Goal: Check status

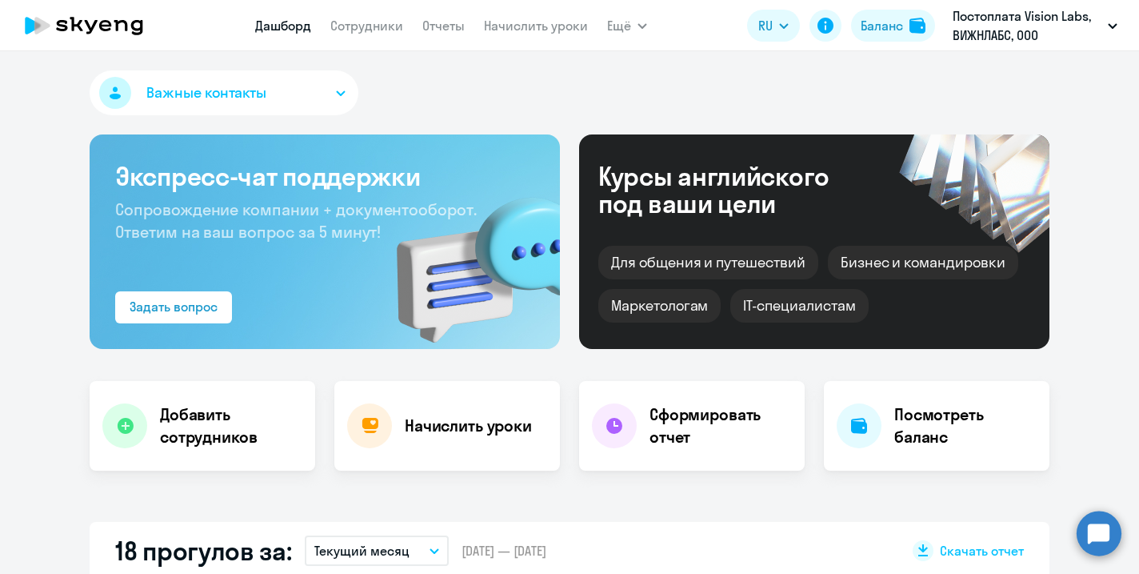
select select "30"
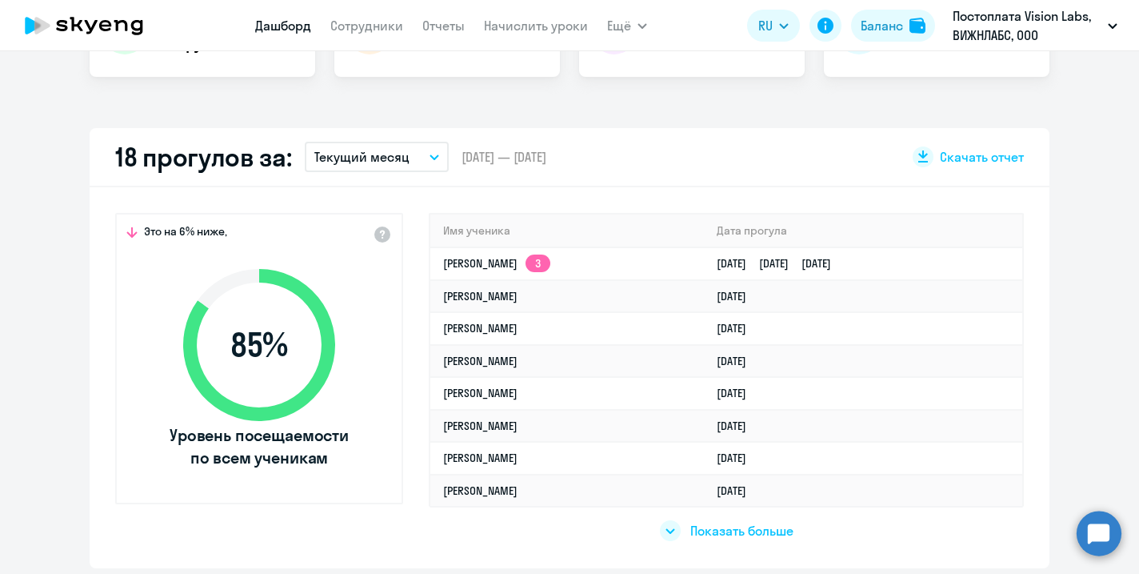
scroll to position [402, 0]
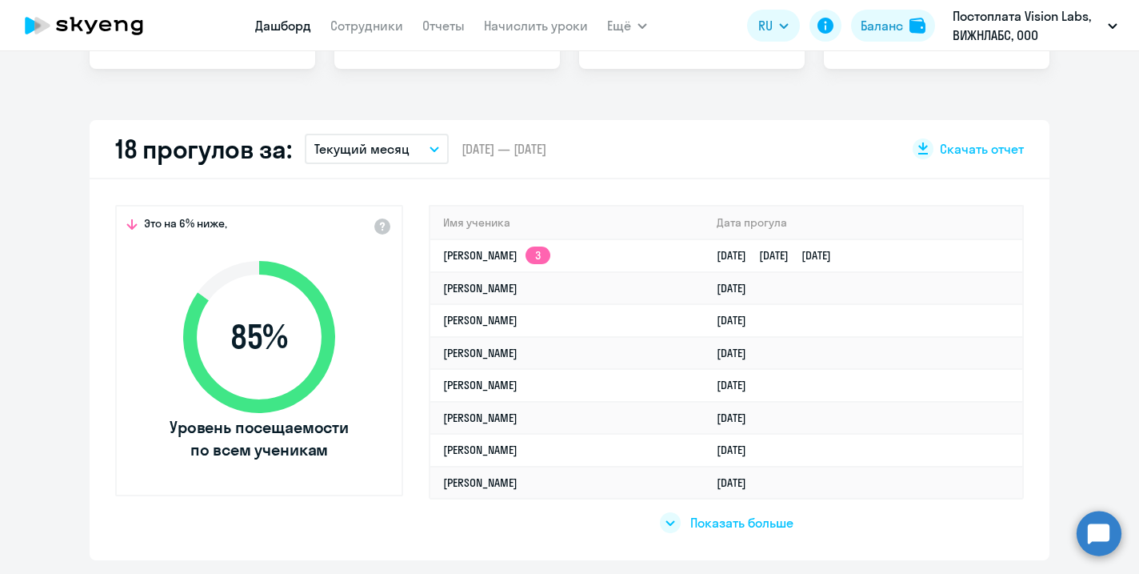
select select "30"
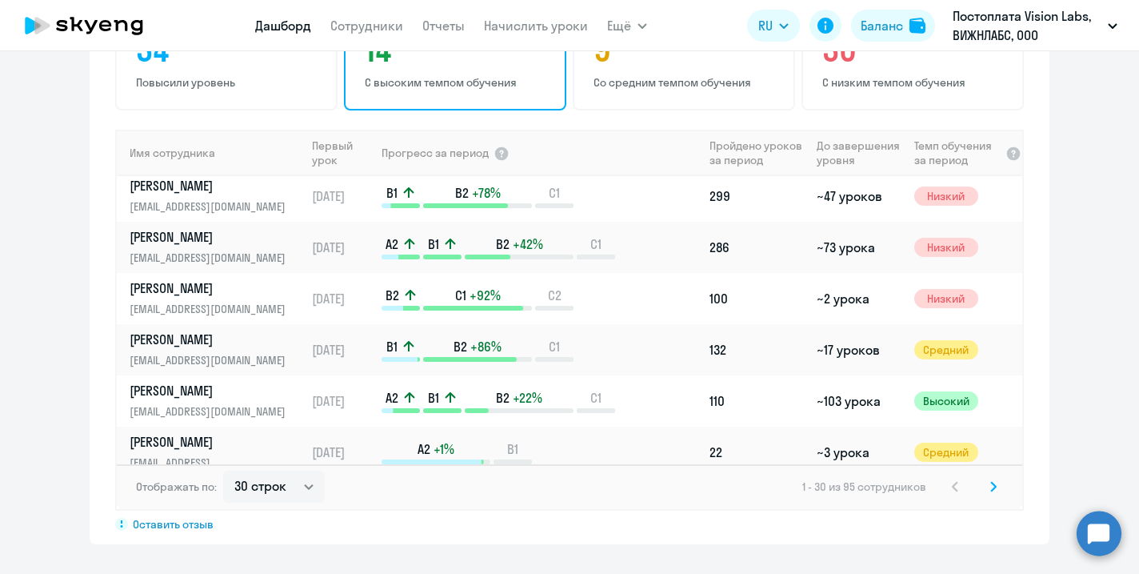
scroll to position [1116, 0]
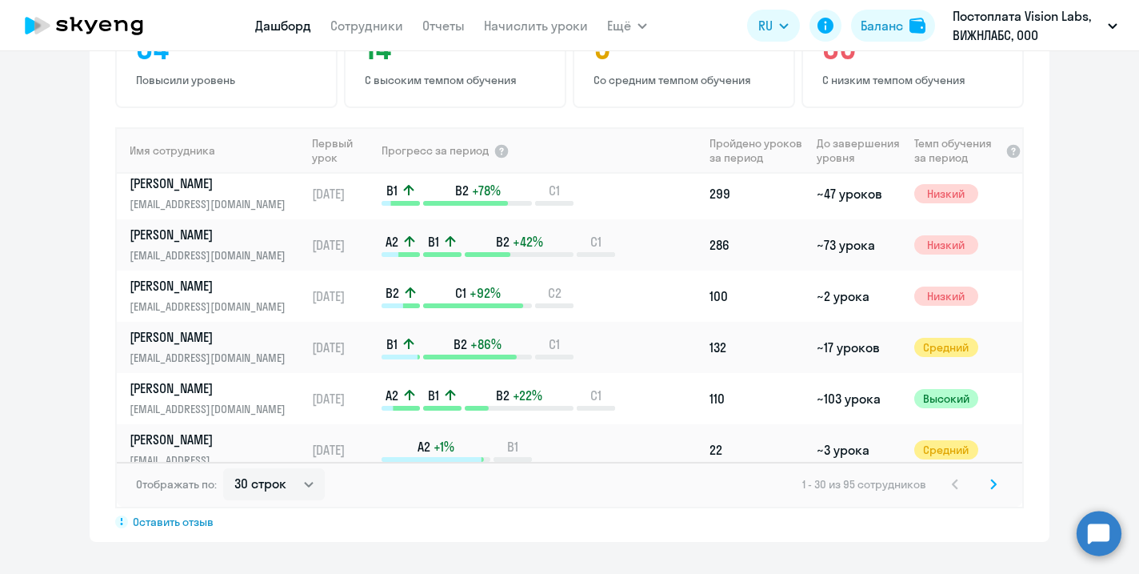
click at [113, 21] on icon at bounding box center [84, 26] width 141 height 40
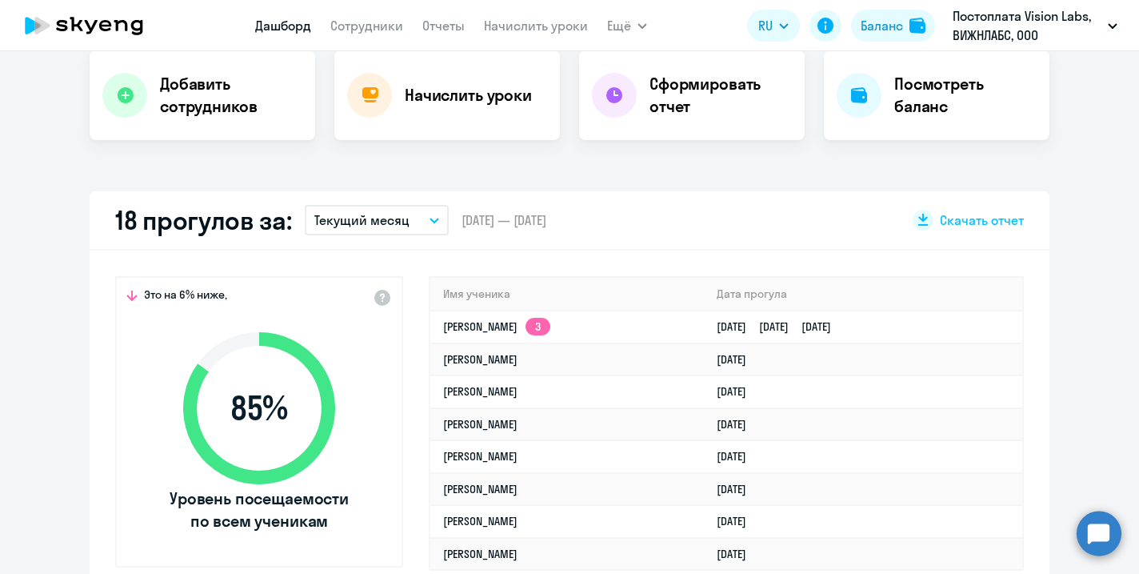
scroll to position [331, 0]
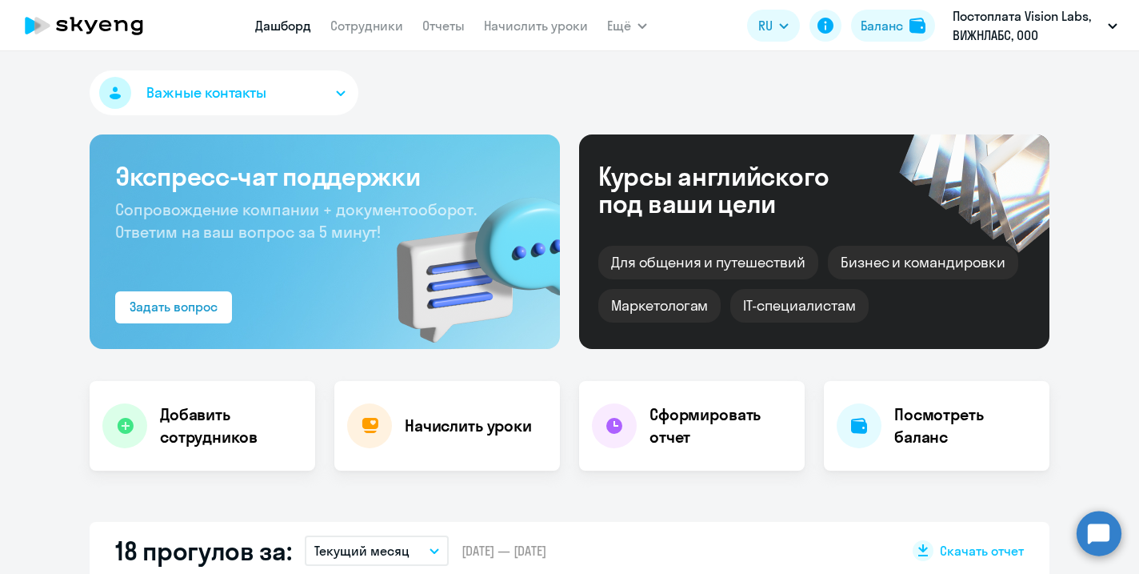
select select "30"
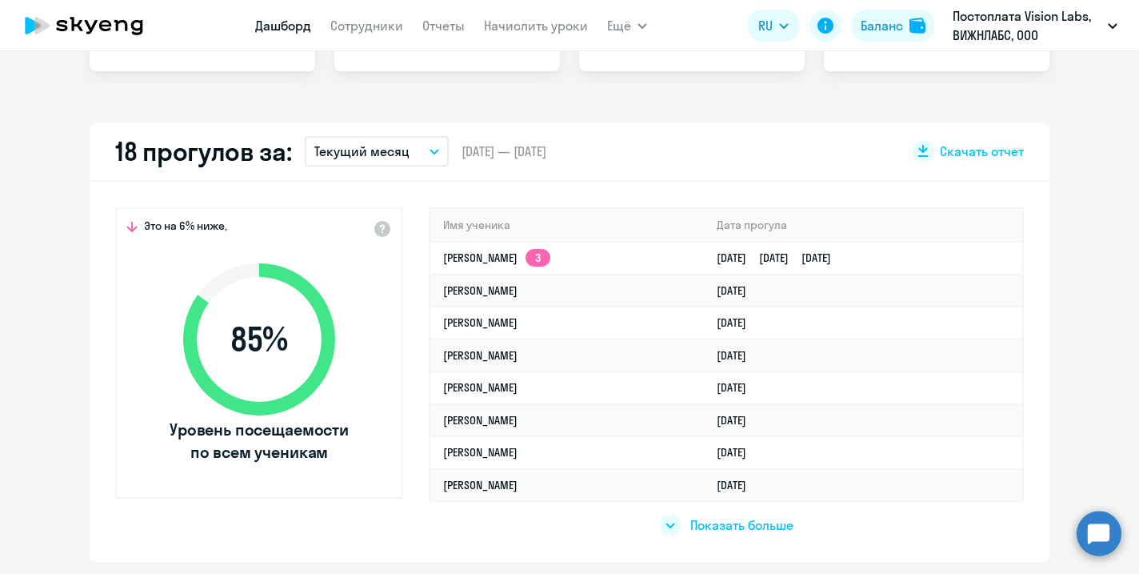
scroll to position [403, 0]
